Goal: Check status

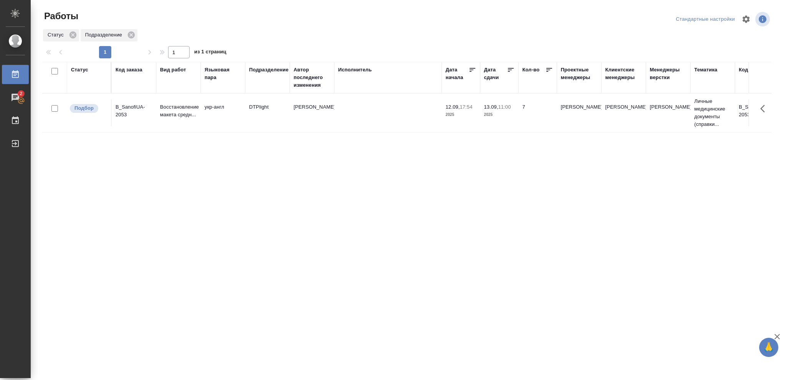
click at [84, 68] on div "Статус" at bounding box center [79, 70] width 17 height 8
click at [76, 71] on div "Статус" at bounding box center [79, 70] width 17 height 8
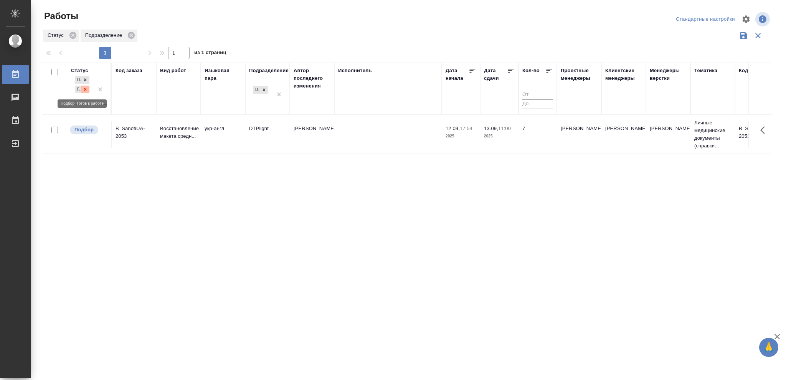
click at [85, 86] on div at bounding box center [85, 90] width 8 height 8
click at [85, 88] on icon at bounding box center [85, 87] width 3 height 3
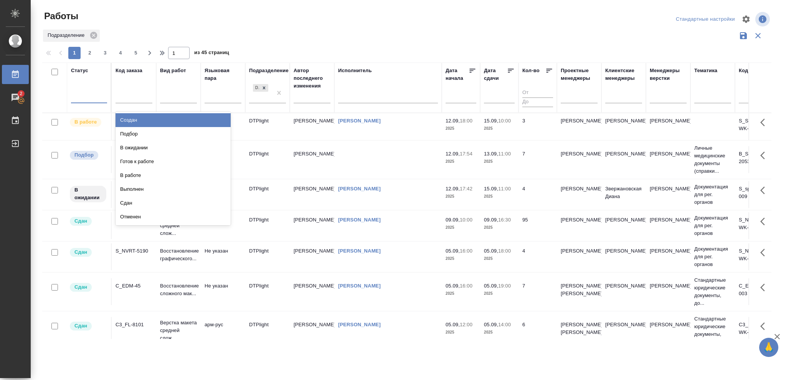
click at [86, 95] on div at bounding box center [89, 95] width 36 height 11
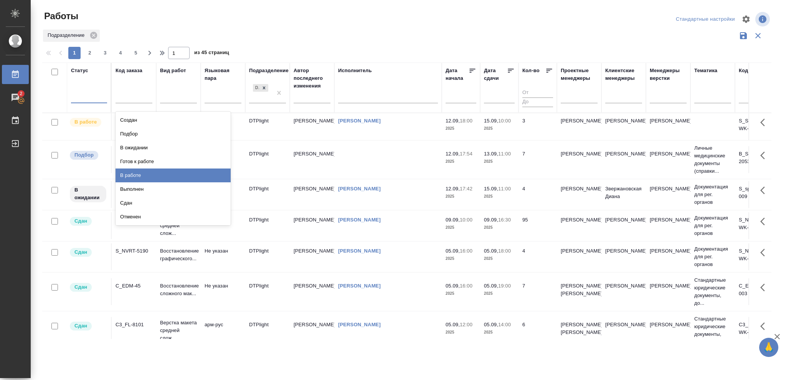
click at [131, 174] on div "В работе" at bounding box center [173, 176] width 115 height 14
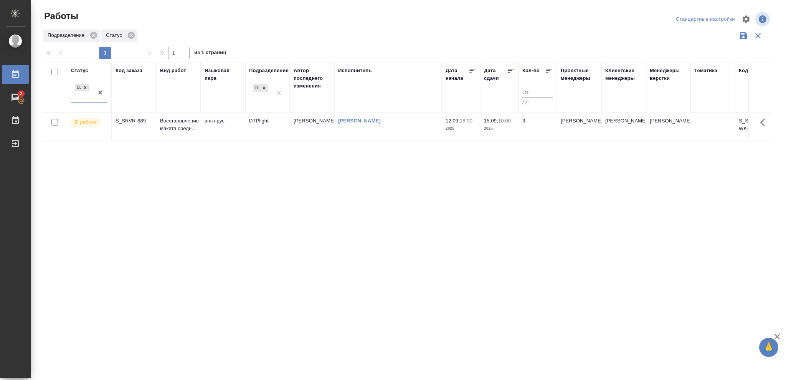
click at [83, 96] on div "В работе" at bounding box center [82, 92] width 22 height 21
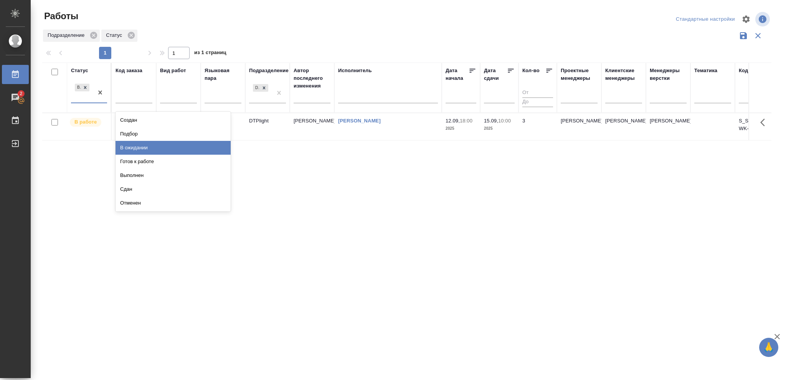
click at [126, 147] on div "В ожидании" at bounding box center [173, 148] width 115 height 14
